Goal: Task Accomplishment & Management: Manage account settings

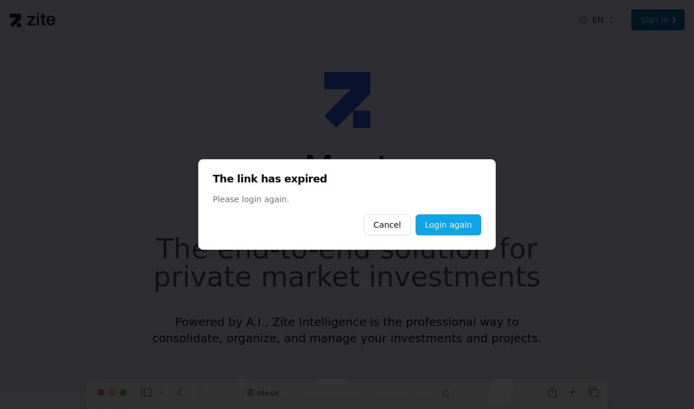
click at [472, 229] on link "Login again" at bounding box center [449, 225] width 66 height 21
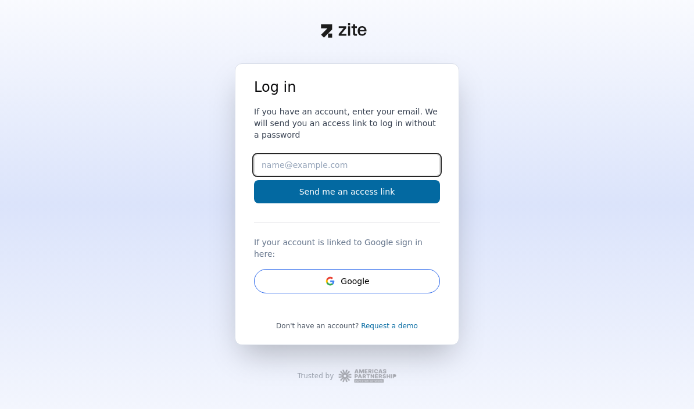
click at [371, 176] on input "Email" at bounding box center [347, 165] width 186 height 21
type input "castagnola1000"
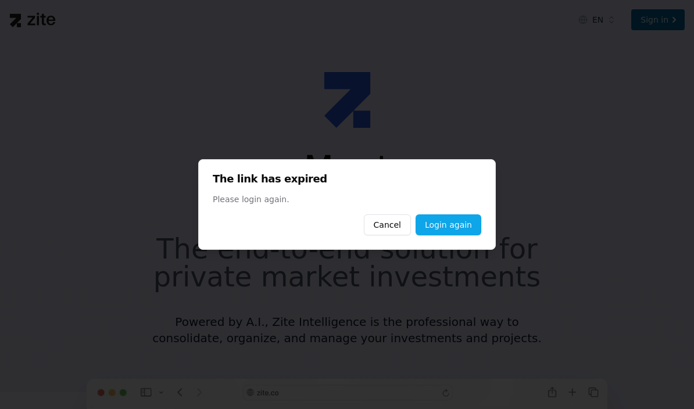
click at [454, 226] on link "Login again" at bounding box center [449, 225] width 66 height 21
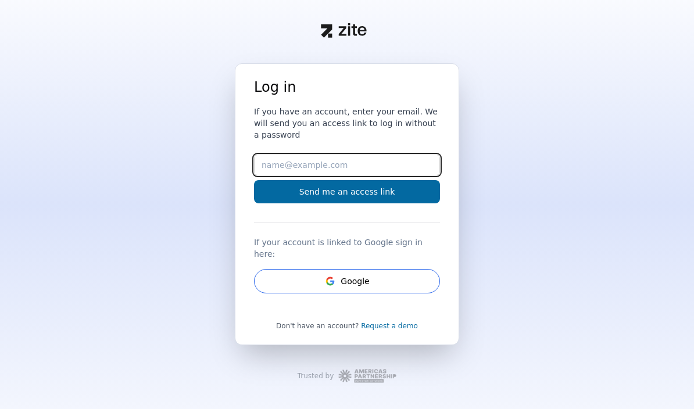
click at [389, 176] on input "Email" at bounding box center [347, 165] width 186 height 21
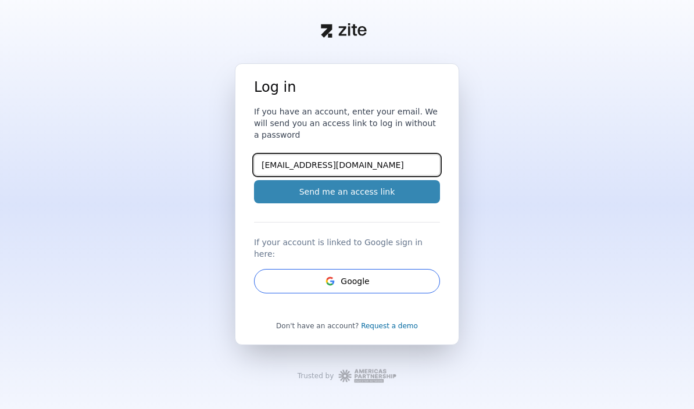
type input "[EMAIL_ADDRESS][DOMAIN_NAME]"
click at [404, 204] on button "Send me an access link" at bounding box center [347, 191] width 186 height 23
